Goal: Transaction & Acquisition: Obtain resource

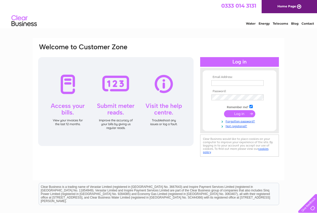
click at [233, 82] on input "text" at bounding box center [237, 83] width 52 height 6
type input "[EMAIL_ADDRESS][DOMAIN_NAME]"
click at [237, 113] on input "submit" at bounding box center [239, 113] width 31 height 7
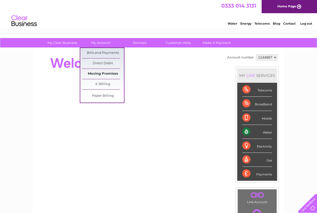
click at [100, 73] on link "Moving Premises" at bounding box center [103, 74] width 42 height 10
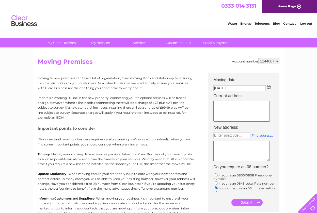
click at [268, 87] on img at bounding box center [269, 87] width 4 height 4
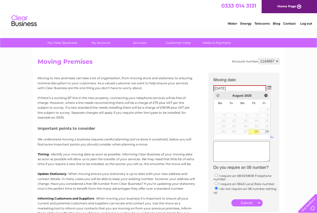
click at [255, 131] on link "28" at bounding box center [254, 131] width 10 height 5
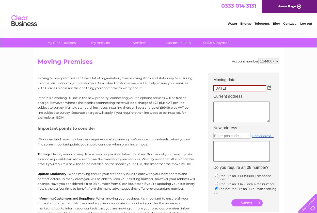
click at [228, 106] on textarea at bounding box center [241, 112] width 56 height 21
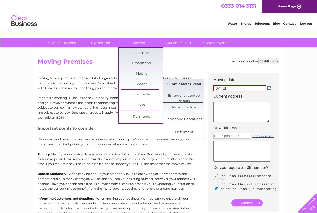
click at [185, 88] on link "Submit Meter Read" at bounding box center [184, 84] width 42 height 10
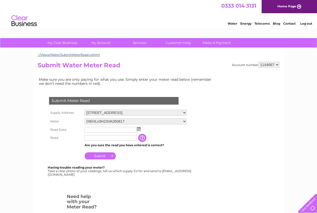
click at [140, 128] on img at bounding box center [139, 129] width 4 height 4
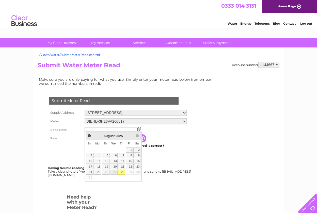
click at [115, 173] on link "27" at bounding box center [114, 172] width 8 height 5
type input "2025/08/27"
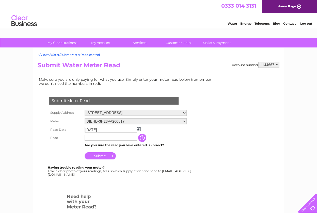
click at [101, 140] on td at bounding box center [110, 138] width 55 height 8
click at [100, 138] on input "text" at bounding box center [111, 138] width 52 height 6
click at [143, 138] on input "button" at bounding box center [143, 138] width 9 height 8
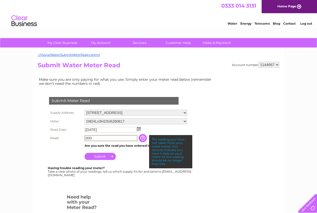
click at [95, 139] on input "000" at bounding box center [111, 138] width 53 height 6
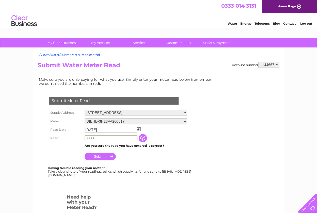
type input "0009"
click at [102, 156] on input "Submit" at bounding box center [100, 156] width 31 height 7
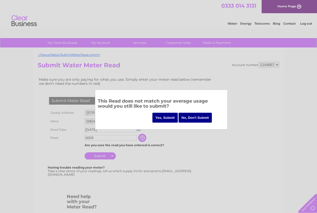
click at [168, 115] on input "Yes, Submit" at bounding box center [164, 118] width 25 height 10
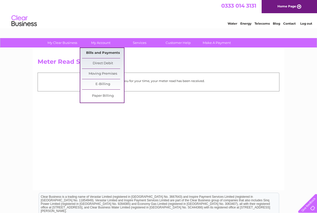
click at [106, 54] on link "Bills and Payments" at bounding box center [103, 53] width 42 height 10
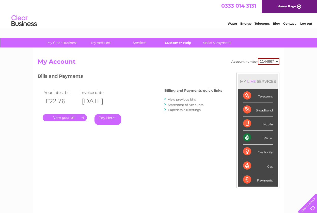
click at [181, 44] on link "Customer Help" at bounding box center [178, 42] width 42 height 9
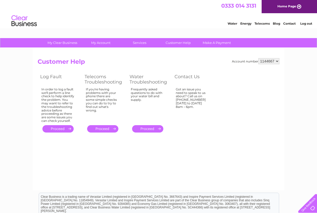
click at [280, 7] on link "Home Page" at bounding box center [289, 6] width 55 height 13
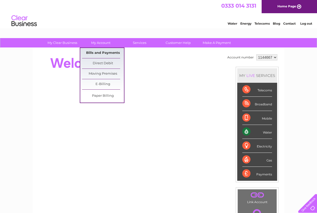
click at [100, 53] on link "Bills and Payments" at bounding box center [103, 53] width 42 height 10
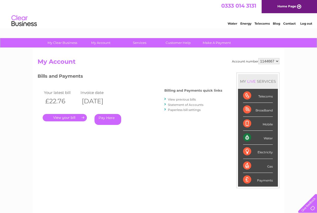
click at [70, 117] on link "." at bounding box center [65, 117] width 44 height 7
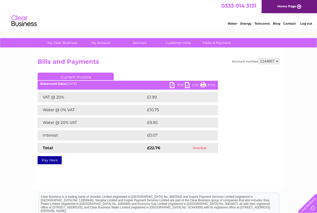
click at [178, 85] on link "PDF" at bounding box center [177, 85] width 15 height 7
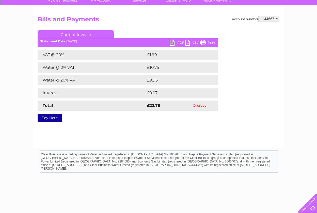
scroll to position [34, 0]
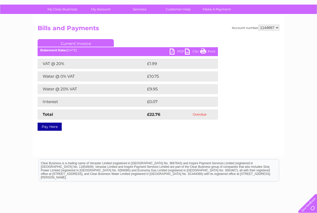
click at [79, 42] on link "Current Invoice" at bounding box center [76, 43] width 76 height 8
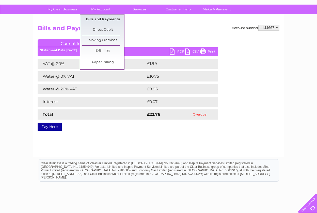
click at [108, 18] on link "Bills and Payments" at bounding box center [103, 19] width 42 height 10
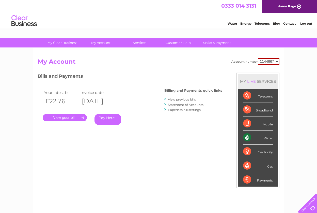
click at [184, 99] on link "View previous bills" at bounding box center [182, 100] width 28 height 4
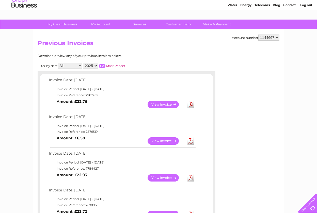
scroll to position [18, 0]
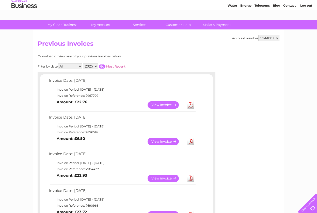
click at [184, 100] on td "View" at bounding box center [166, 105] width 40 height 10
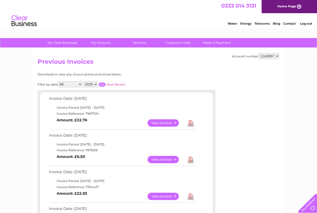
scroll to position [0, 0]
select select "2024"
click at [105, 83] on input "button" at bounding box center [102, 85] width 7 height 4
click at [161, 122] on link "View" at bounding box center [166, 122] width 37 height 7
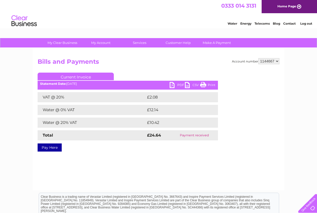
click at [176, 85] on link "PDF" at bounding box center [177, 85] width 15 height 7
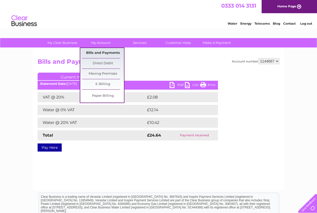
click at [106, 55] on link "Bills and Payments" at bounding box center [103, 53] width 42 height 10
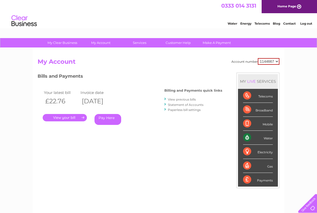
click at [183, 98] on link "View previous bills" at bounding box center [182, 100] width 28 height 4
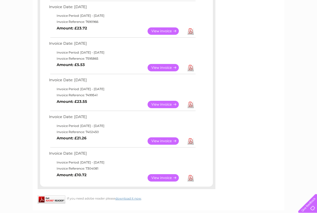
scroll to position [205, 0]
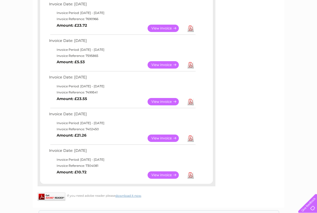
click at [190, 172] on link "Download" at bounding box center [191, 175] width 6 height 7
click at [191, 135] on link "Download" at bounding box center [191, 138] width 6 height 7
click at [190, 98] on link "Download" at bounding box center [191, 101] width 6 height 7
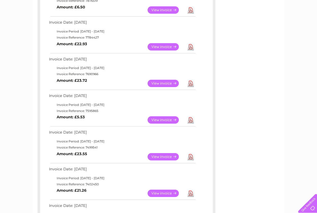
scroll to position [149, 0]
click at [191, 80] on link "Download" at bounding box center [191, 83] width 6 height 7
click at [192, 46] on link "Download" at bounding box center [191, 46] width 6 height 7
